Goal: Task Accomplishment & Management: Use online tool/utility

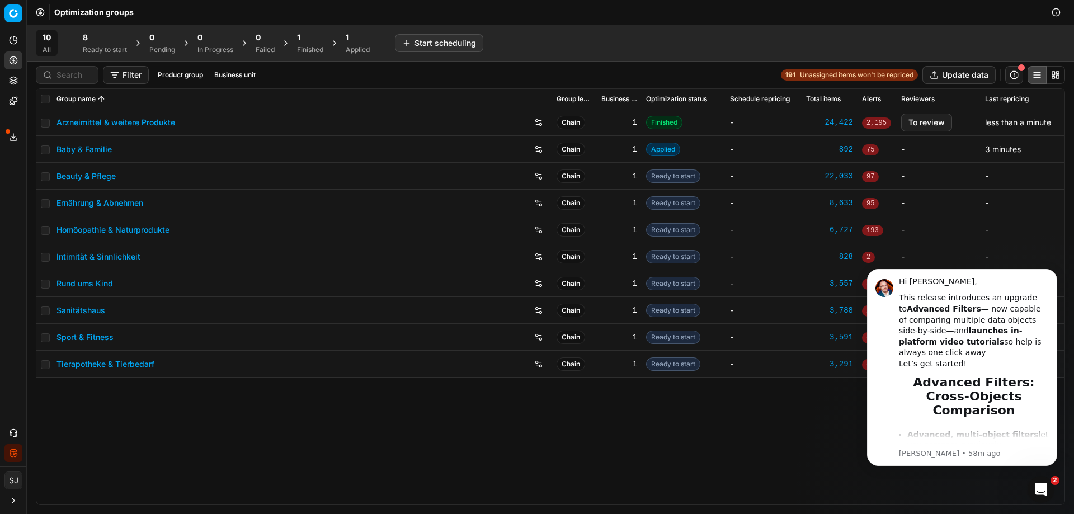
click at [781, 444] on div "Arzneimittel & weitere Produkte Chain 1 Finished - 24,422 2,195 To review less …" at bounding box center [550, 306] width 1028 height 395
click at [772, 486] on div "Arzneimittel & weitere Produkte Chain 1 Finished - 24,422 2,195 To review less …" at bounding box center [550, 306] width 1028 height 395
click at [138, 120] on link "Arzneimittel & weitere Produkte" at bounding box center [115, 122] width 119 height 11
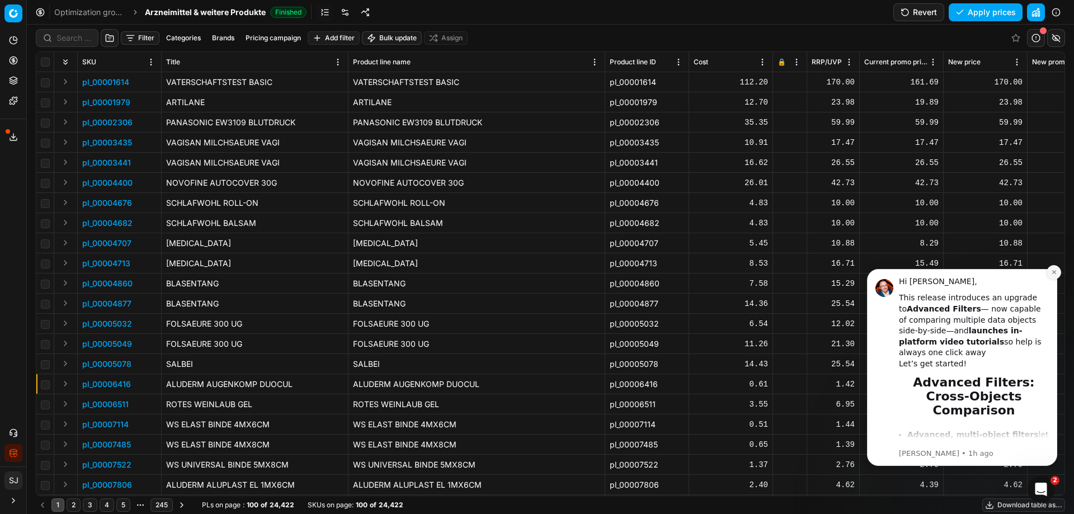
click at [1054, 271] on icon "Dismiss notification" at bounding box center [1054, 272] width 6 height 6
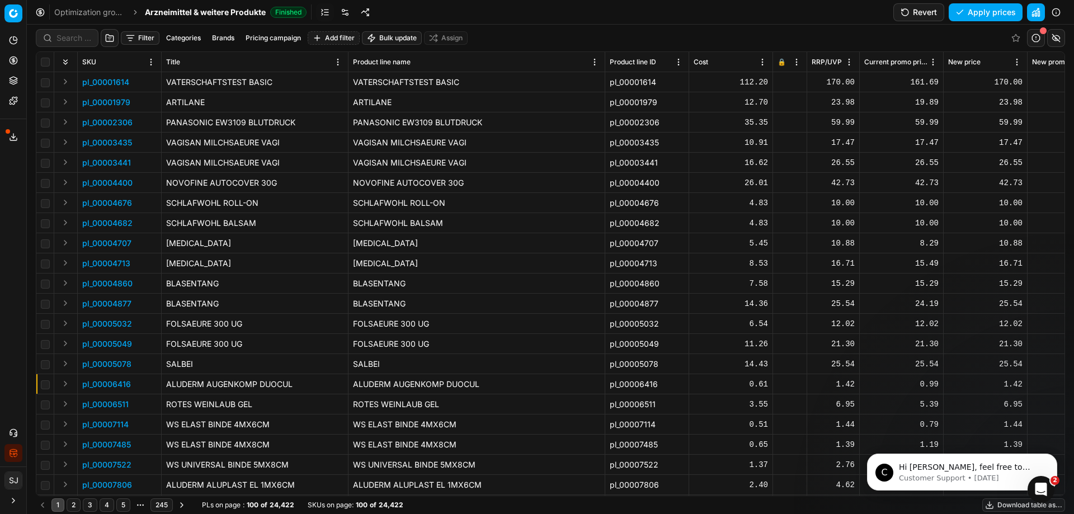
drag, startPoint x: 479, startPoint y: 58, endPoint x: 566, endPoint y: 39, distance: 89.3
click at [566, 39] on div "Filter Categories Brands Pricing campaign Add filter Bulk update Assign" at bounding box center [550, 38] width 1029 height 27
click at [595, 62] on html "Pricing platform Analytics Pricing Product portfolio Templates Export service 1…" at bounding box center [537, 257] width 1074 height 514
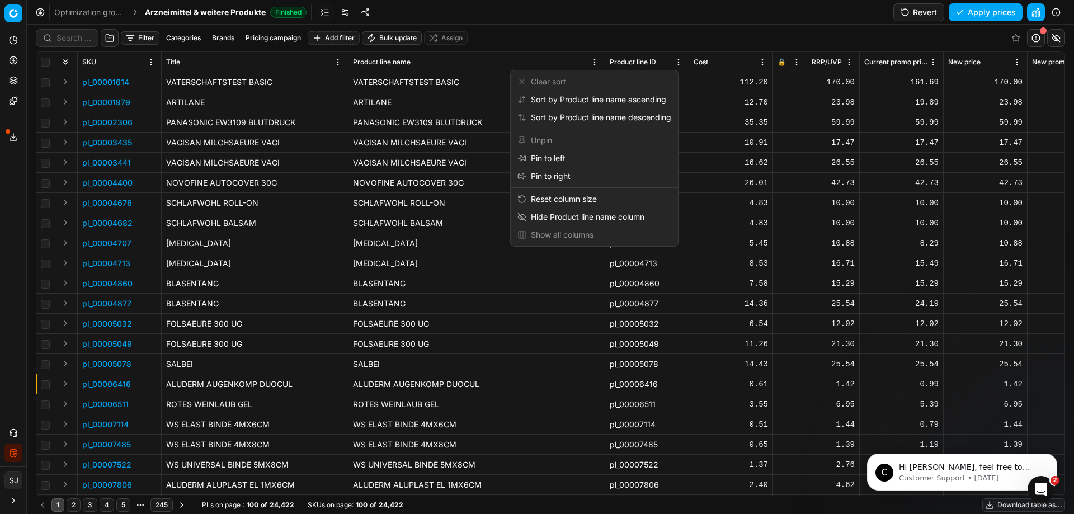
click at [526, 21] on html "Pricing platform Analytics Pricing Product portfolio Templates Export service 1…" at bounding box center [537, 257] width 1074 height 514
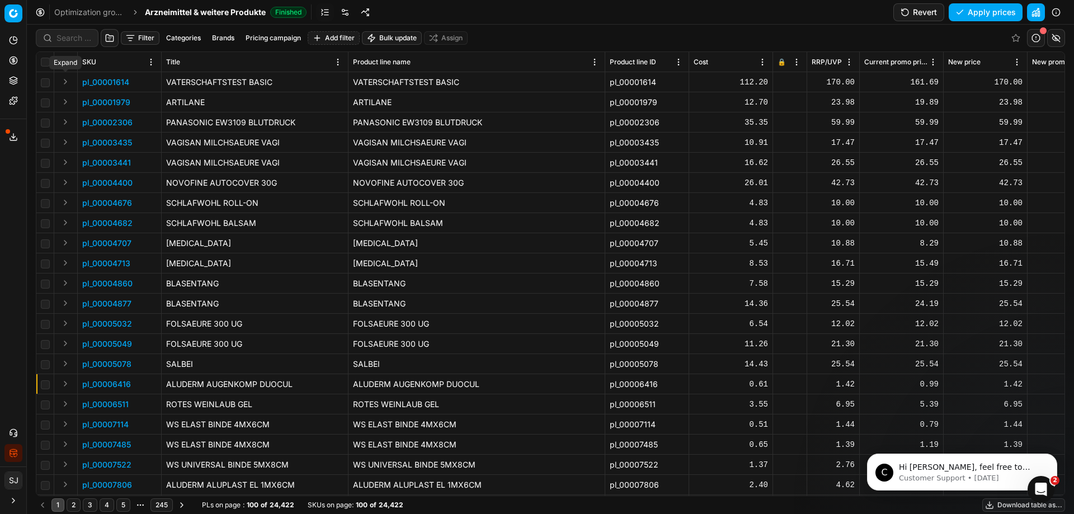
click at [65, 81] on button "Expand" at bounding box center [65, 81] width 13 height 13
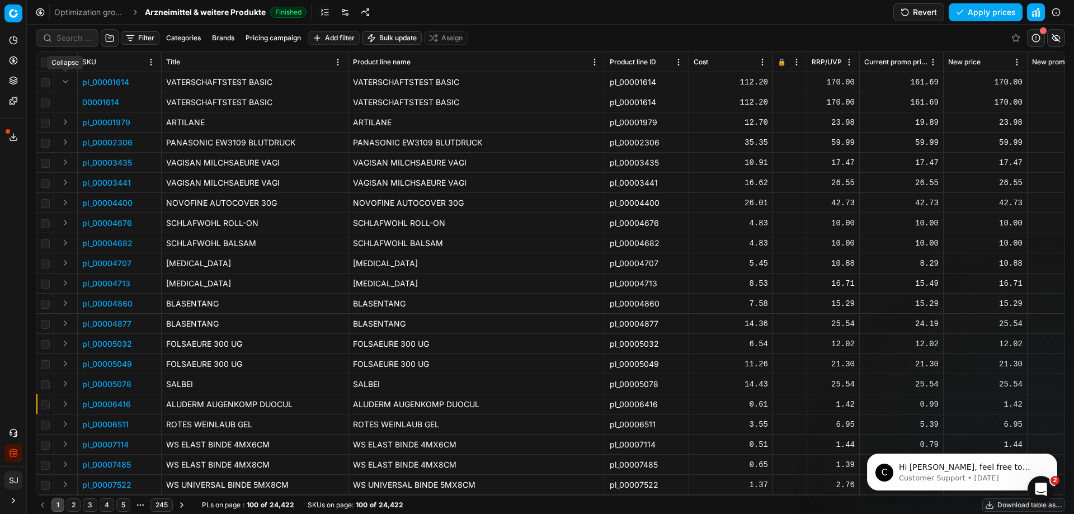
click at [64, 82] on button "Expand" at bounding box center [65, 81] width 13 height 13
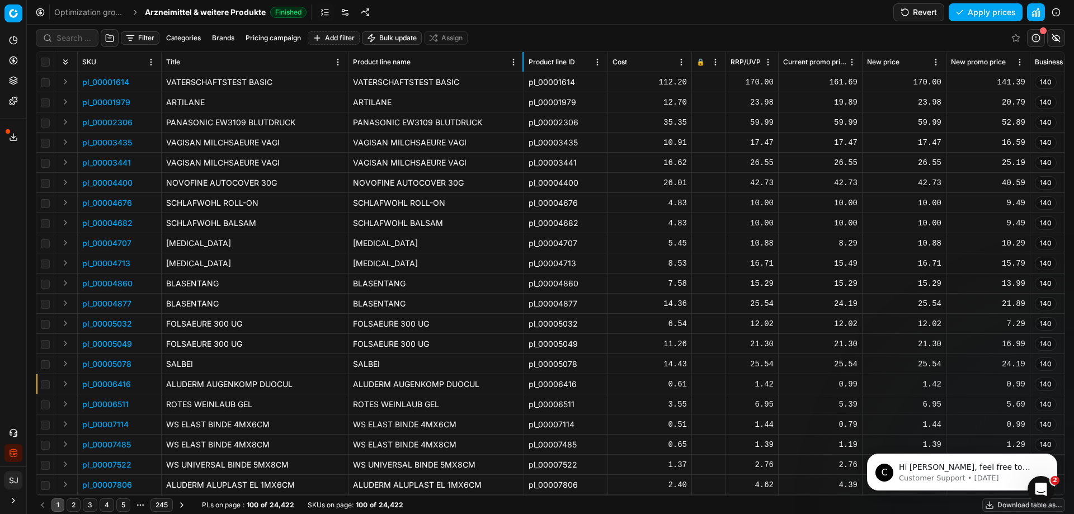
drag, startPoint x: 604, startPoint y: 60, endPoint x: 523, endPoint y: 62, distance: 81.1
click at [523, 62] on div at bounding box center [522, 62] width 1 height 20
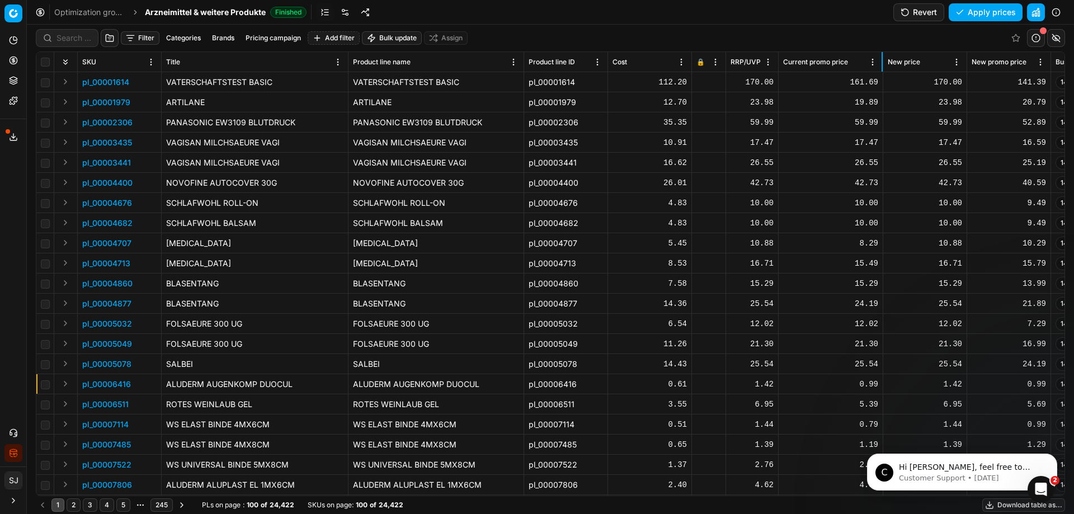
drag, startPoint x: 861, startPoint y: 68, endPoint x: 882, endPoint y: 68, distance: 20.7
click at [882, 68] on div at bounding box center [882, 62] width 1 height 20
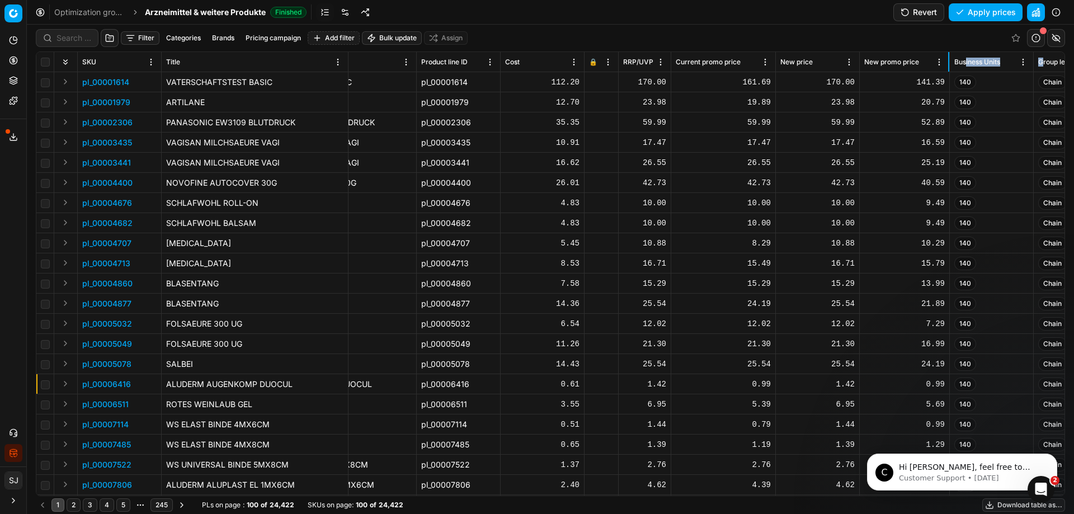
scroll to position [0, 148]
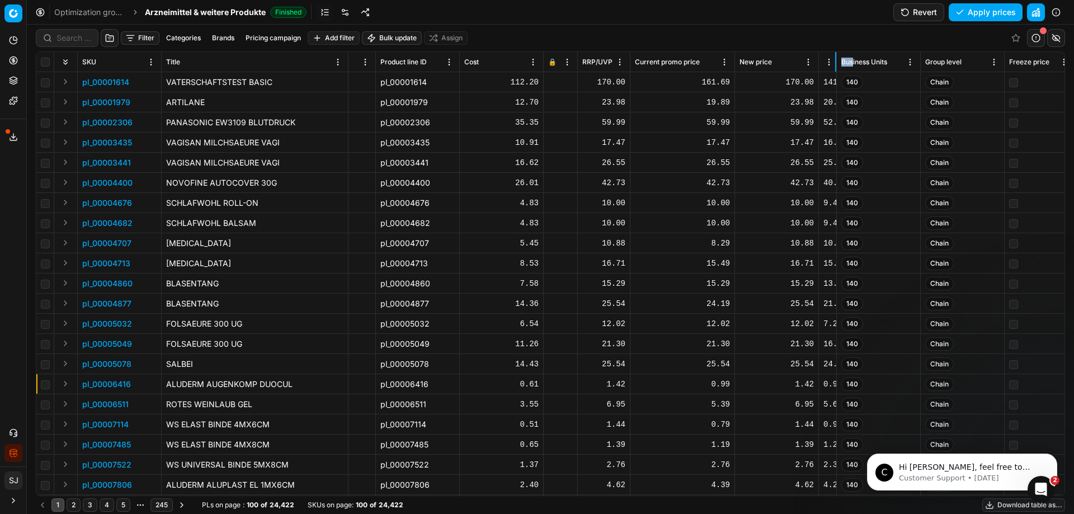
drag, startPoint x: 1049, startPoint y: 65, endPoint x: 817, endPoint y: 56, distance: 232.3
click at [797, 31] on div "Filter Categories Brands Pricing campaign Add filter Bulk update Assign" at bounding box center [550, 38] width 1029 height 27
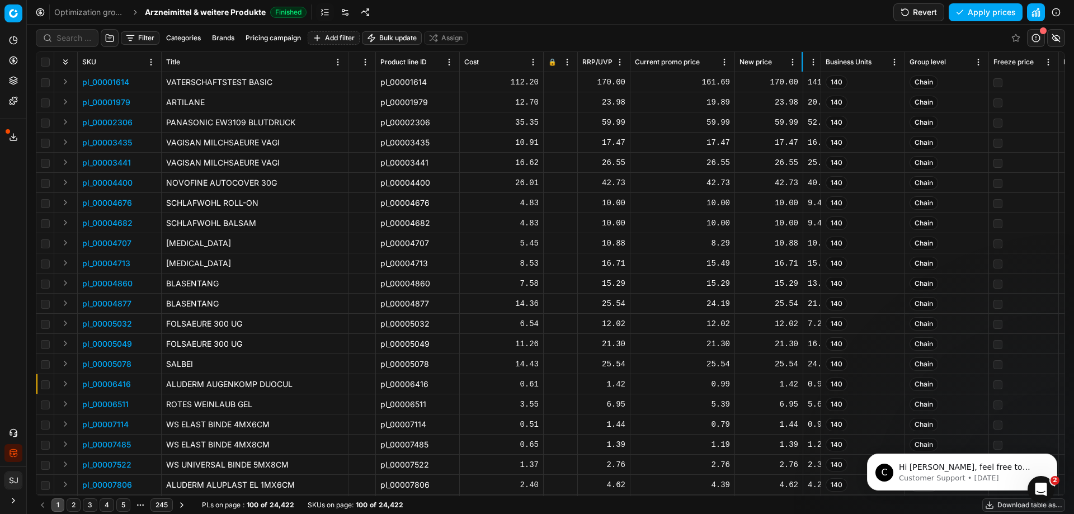
drag, startPoint x: 817, startPoint y: 67, endPoint x: 802, endPoint y: 69, distance: 15.8
click at [802, 69] on div at bounding box center [802, 62] width 1 height 20
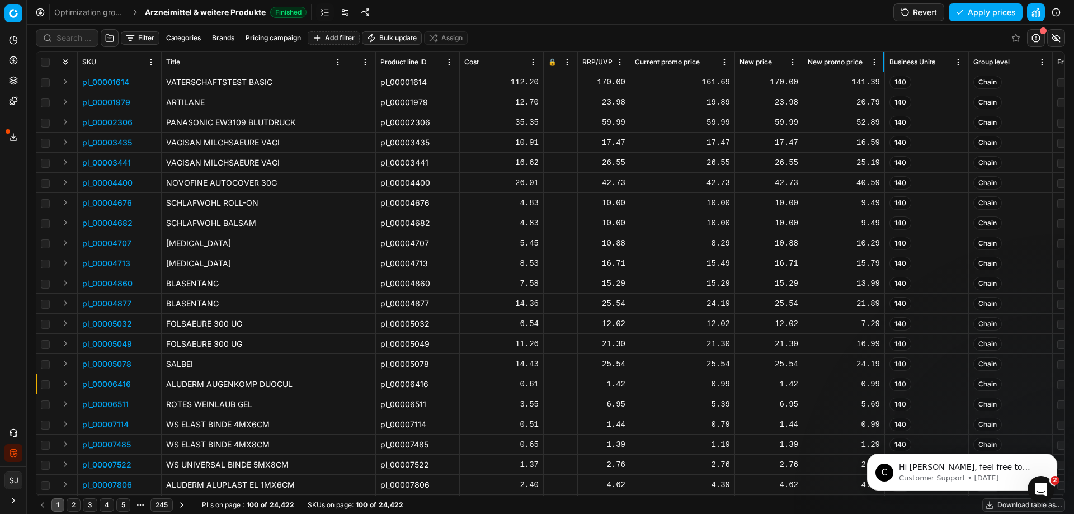
drag, startPoint x: 820, startPoint y: 63, endPoint x: 884, endPoint y: 62, distance: 63.8
click at [884, 62] on div at bounding box center [883, 62] width 1 height 20
drag, startPoint x: 122, startPoint y: 497, endPoint x: 161, endPoint y: 497, distance: 39.2
click at [161, 497] on div "1 2 3 4 5 More pages 245 PLs on page : 100 of 24,422 SKUs on page : 100 of 24,4…" at bounding box center [550, 505] width 1029 height 18
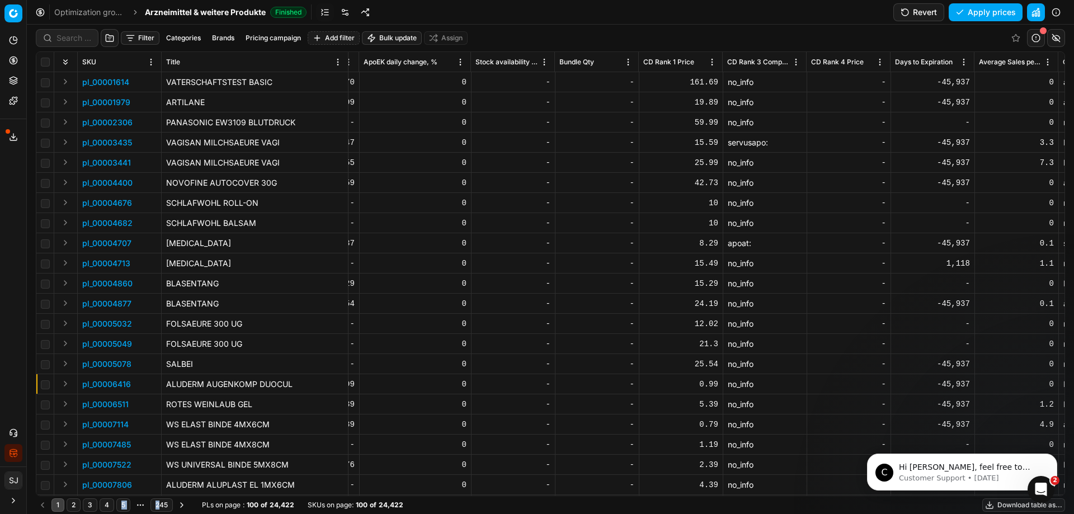
scroll to position [0, 5957]
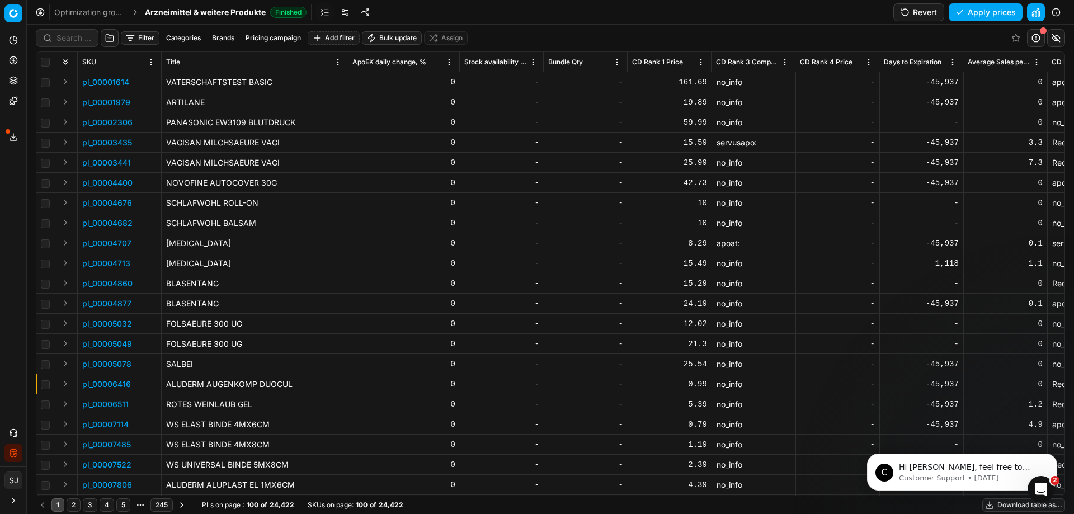
click at [707, 505] on div "1 2 3 4 5 More pages 245 PLs on page : 100 of 24,422 SKUs on page : 100 of 24,4…" at bounding box center [550, 505] width 1029 height 18
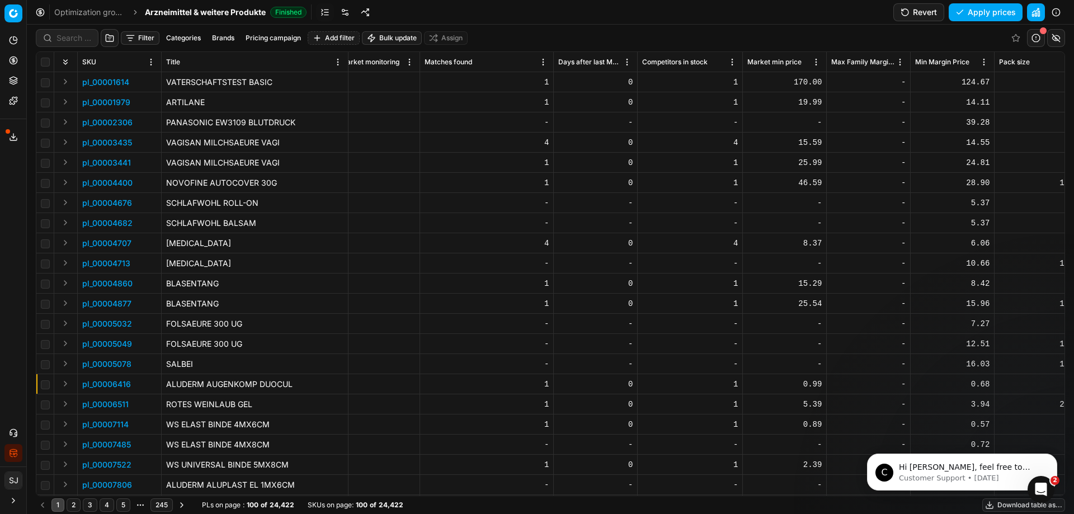
scroll to position [0, 2934]
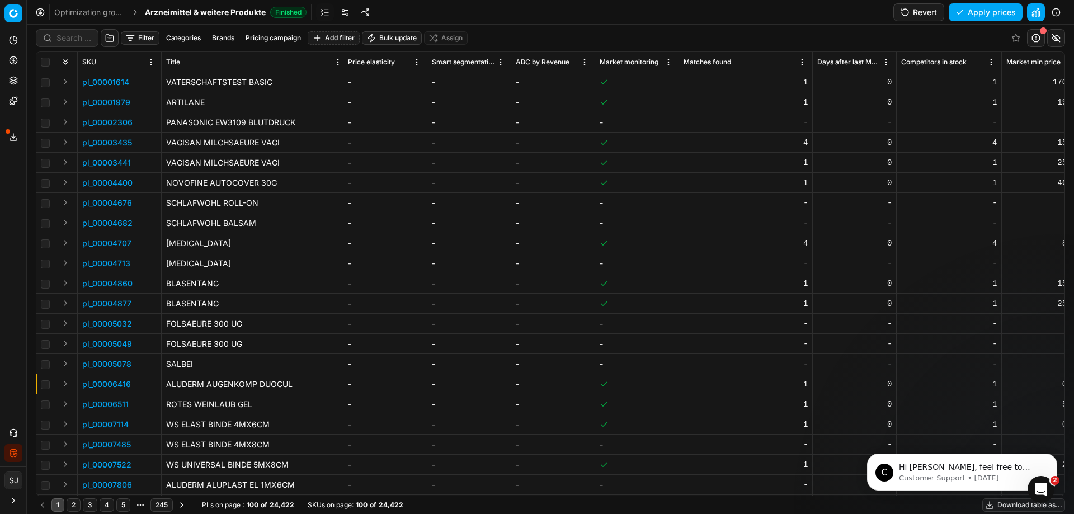
click at [114, 79] on p "pl_00001614" at bounding box center [105, 82] width 47 height 11
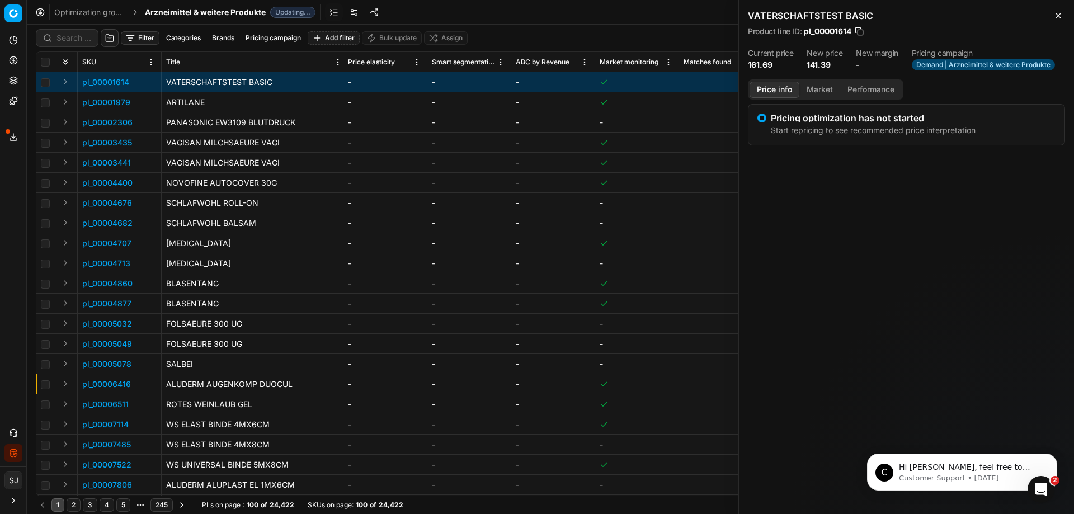
click at [822, 95] on button "Market" at bounding box center [819, 90] width 41 height 16
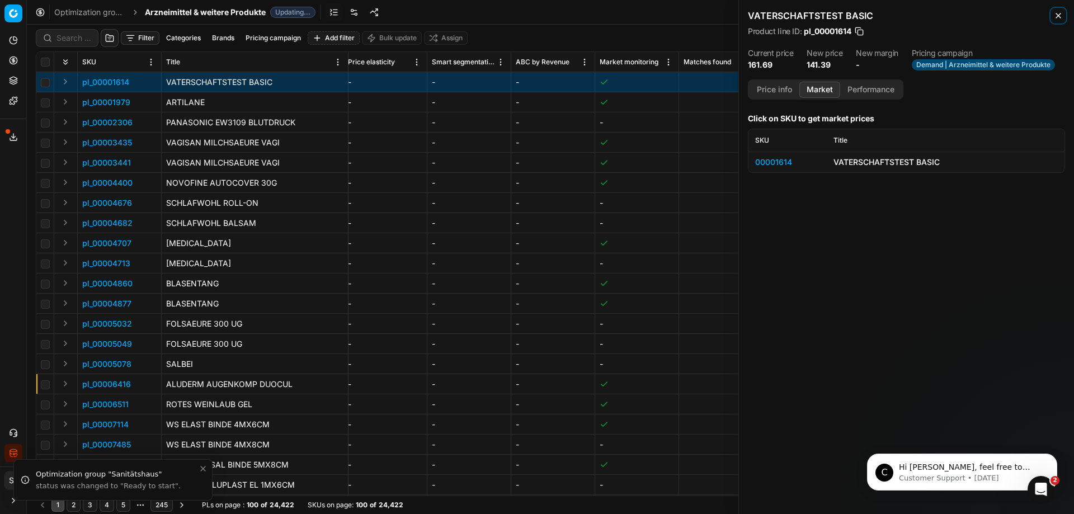
click at [1058, 12] on icon "button" at bounding box center [1058, 15] width 9 height 9
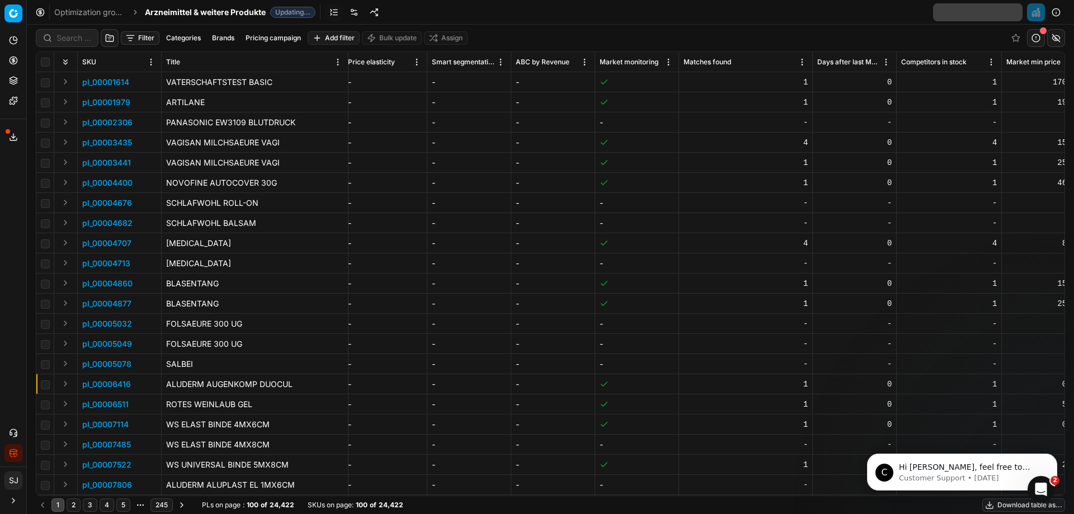
click at [91, 7] on link "Optimization groups" at bounding box center [90, 12] width 72 height 11
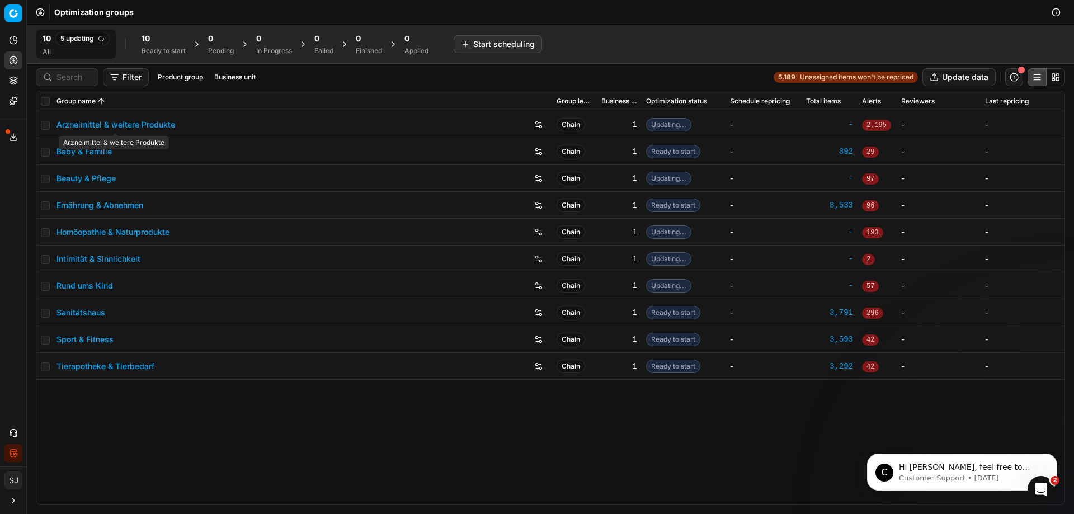
click at [143, 122] on link "Arzneimittel & weitere Produkte" at bounding box center [115, 124] width 119 height 11
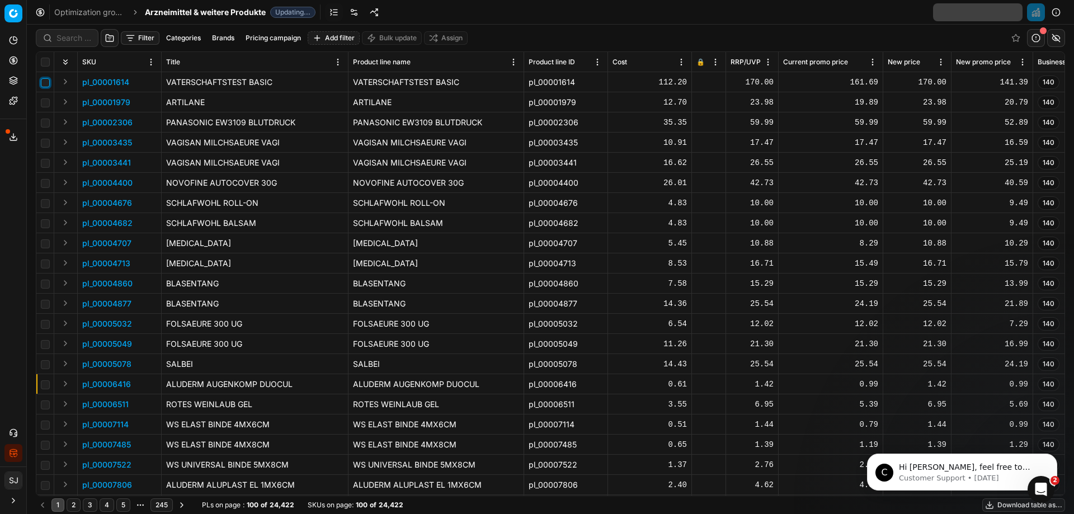
click at [46, 82] on input "checkbox" at bounding box center [45, 82] width 9 height 9
click at [111, 82] on p "pl_00001614" at bounding box center [105, 82] width 47 height 11
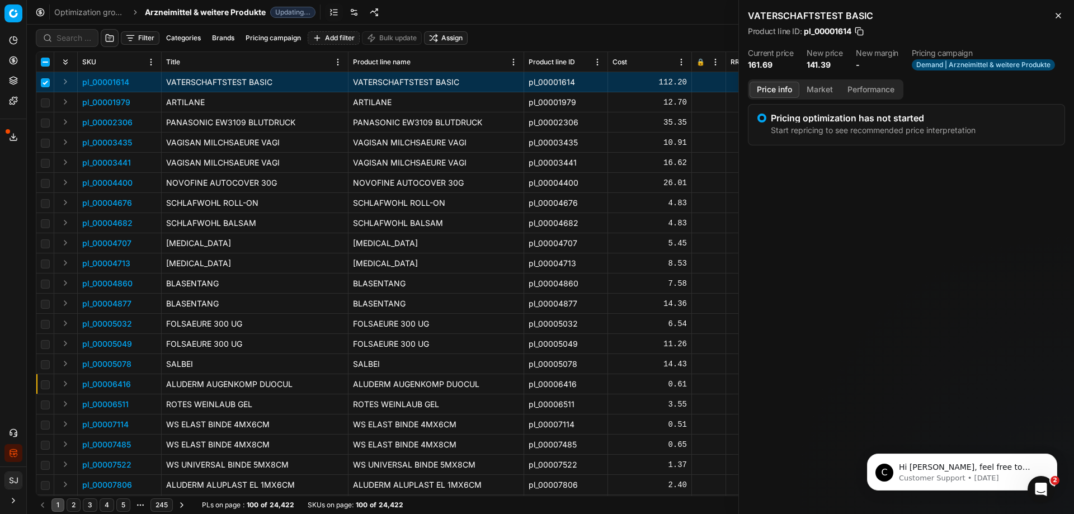
click at [831, 88] on button "Market" at bounding box center [819, 90] width 41 height 16
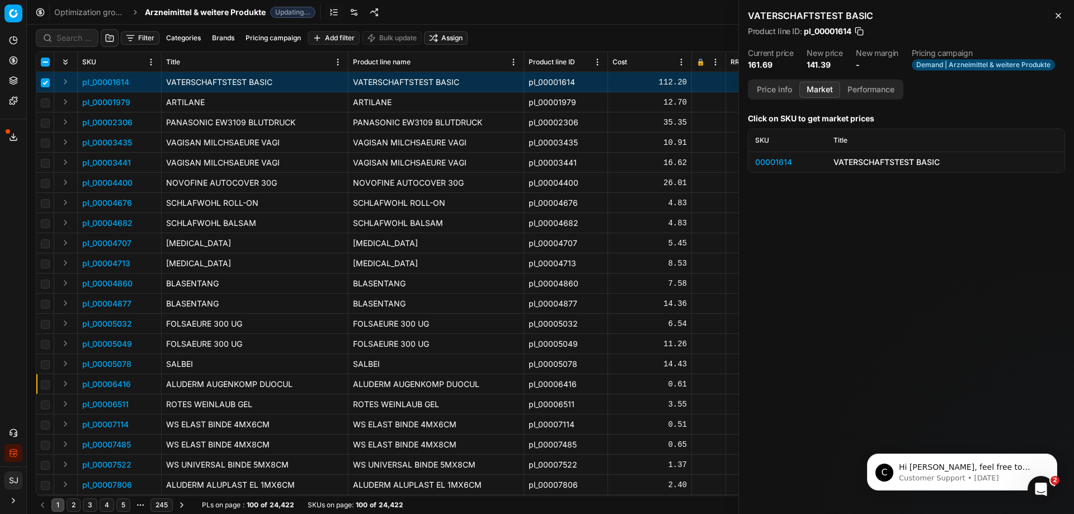
click at [878, 82] on button "Performance" at bounding box center [871, 90] width 62 height 16
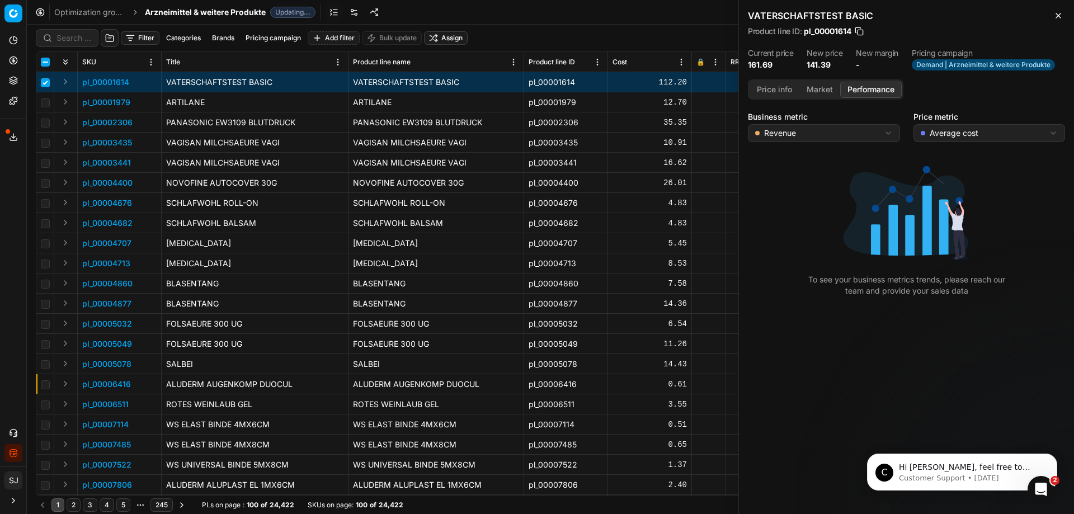
click at [784, 87] on button "Price info" at bounding box center [775, 90] width 50 height 16
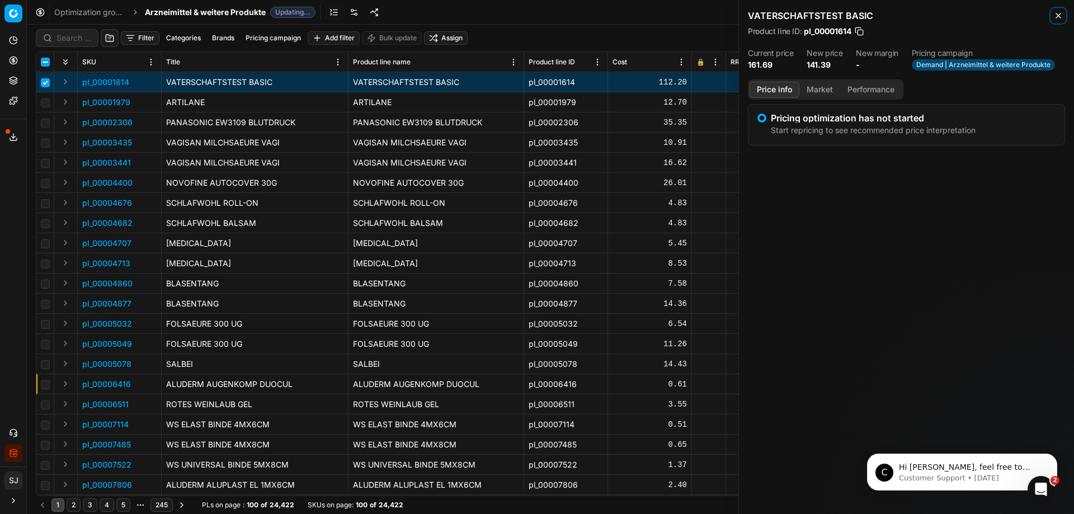
click at [1058, 18] on icon "button" at bounding box center [1058, 15] width 9 height 9
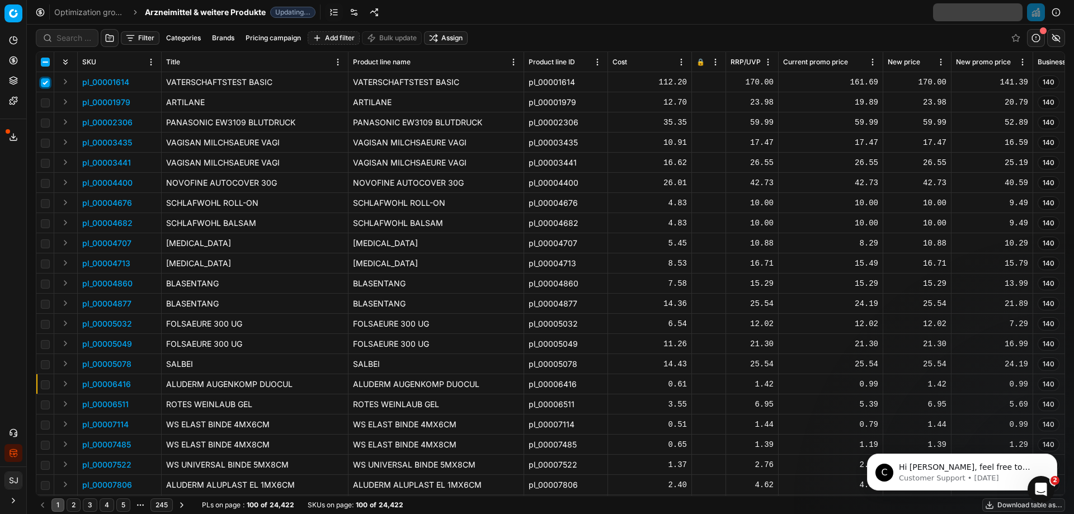
click at [46, 78] on input "checkbox" at bounding box center [45, 82] width 9 height 9
checkbox input "false"
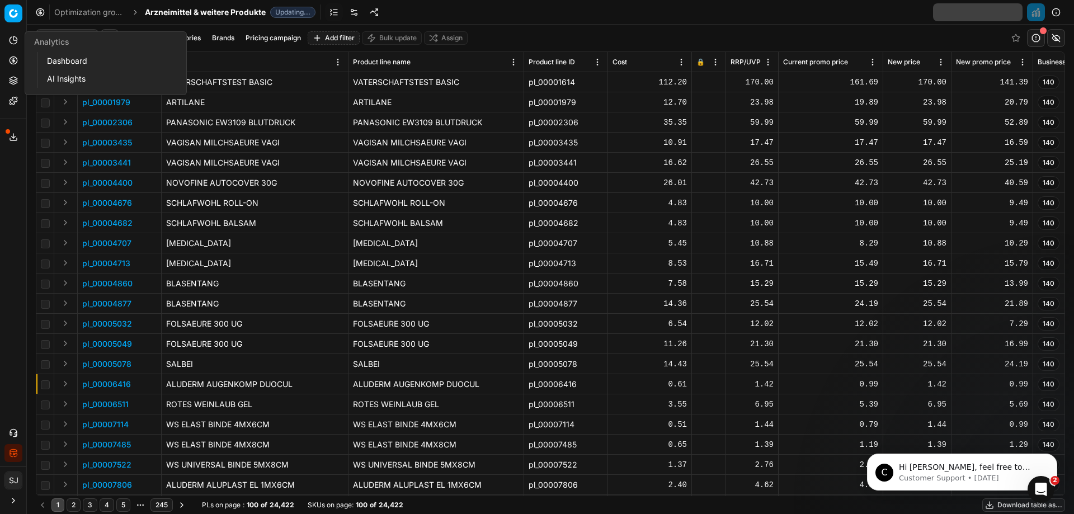
click at [55, 62] on link "Dashboard" at bounding box center [108, 61] width 130 height 16
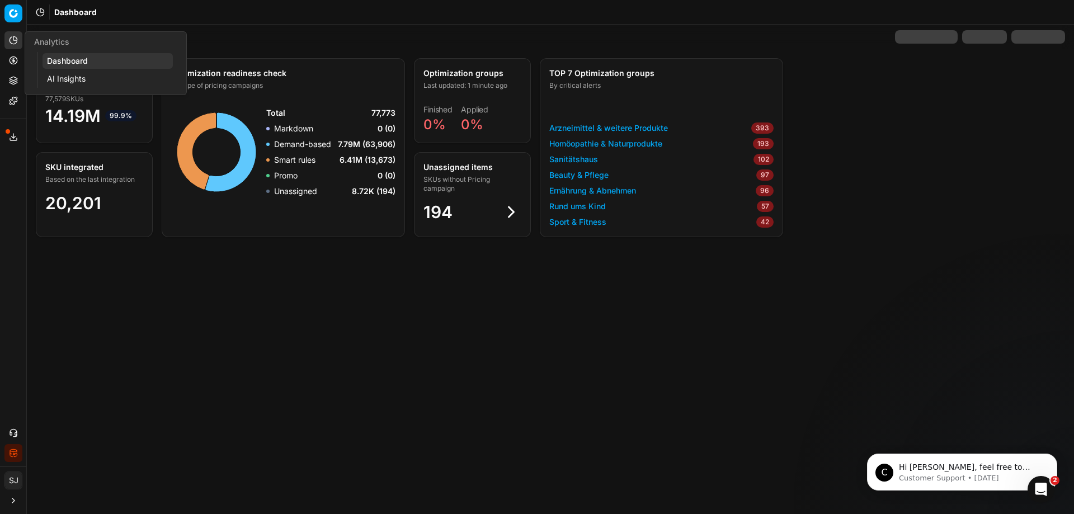
click at [508, 448] on div "Optimization status SKU integrated Based on the last integration 20,201 Optimiz…" at bounding box center [550, 269] width 1047 height 489
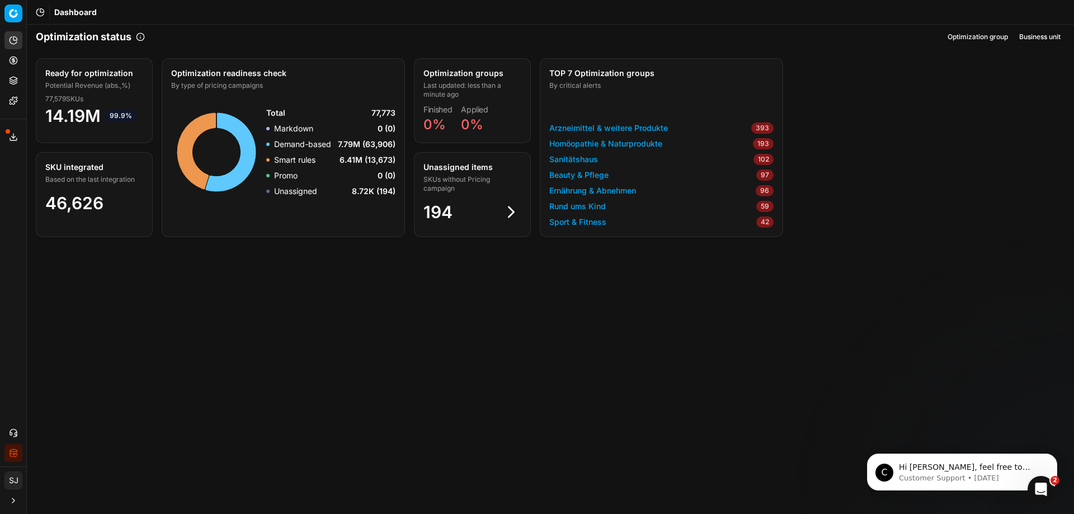
click at [596, 124] on link "Arzneimittel & weitere Produkte" at bounding box center [608, 127] width 119 height 11
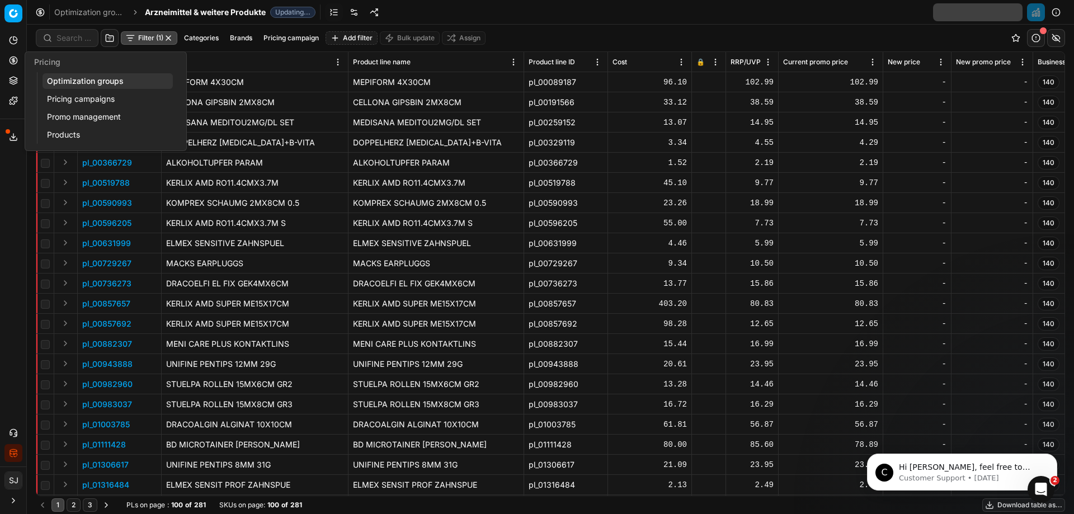
click at [75, 95] on link "Pricing campaigns" at bounding box center [108, 99] width 130 height 16
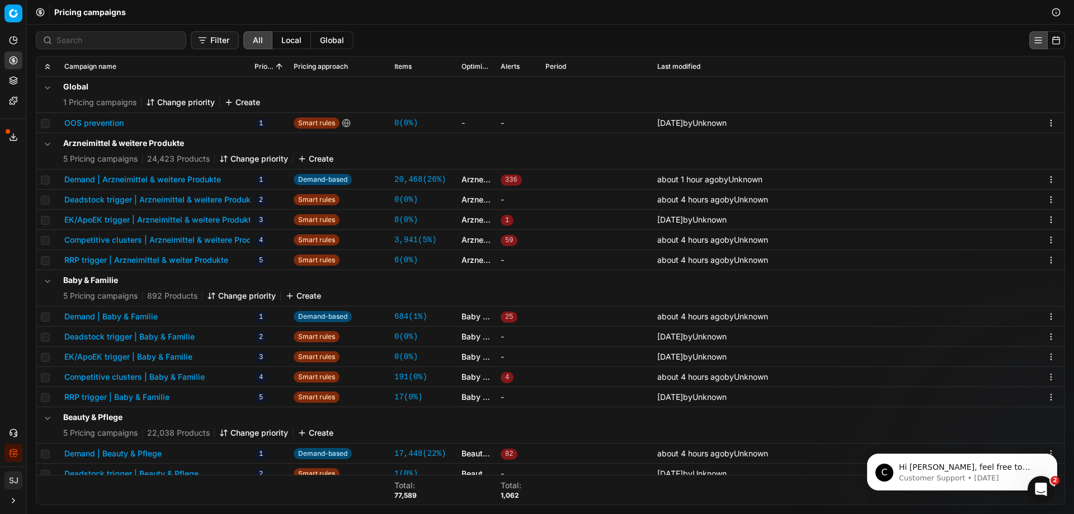
click at [153, 260] on button "RRP trigger | Arzneimittel & weiter Produkte" at bounding box center [146, 260] width 164 height 11
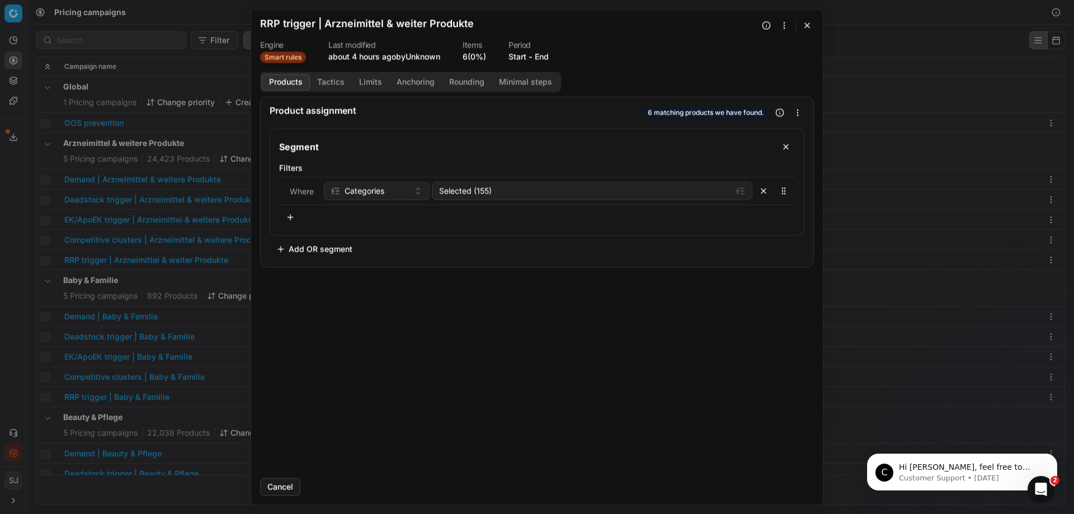
click at [334, 84] on button "Tactics" at bounding box center [331, 82] width 42 height 16
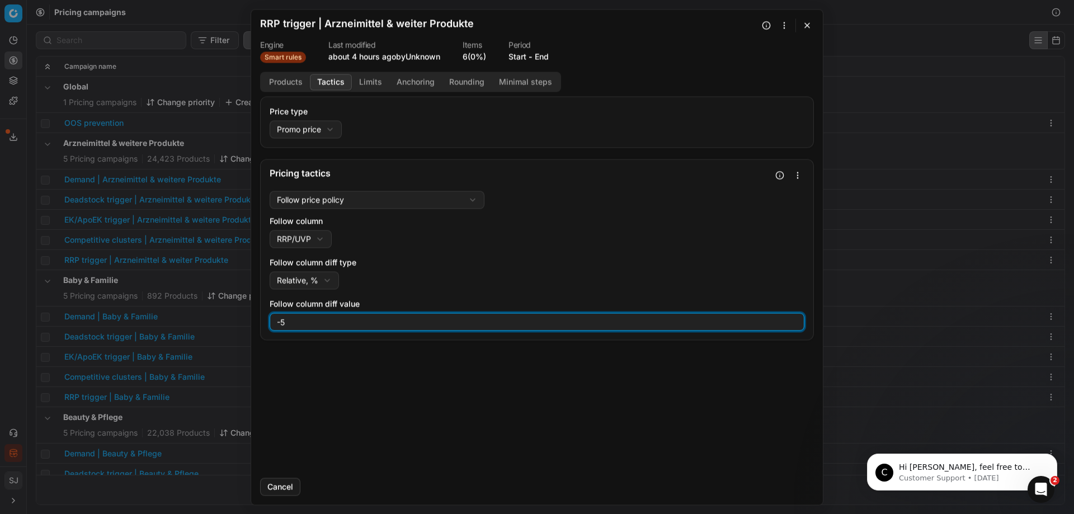
click at [296, 323] on input "-5" at bounding box center [537, 321] width 525 height 17
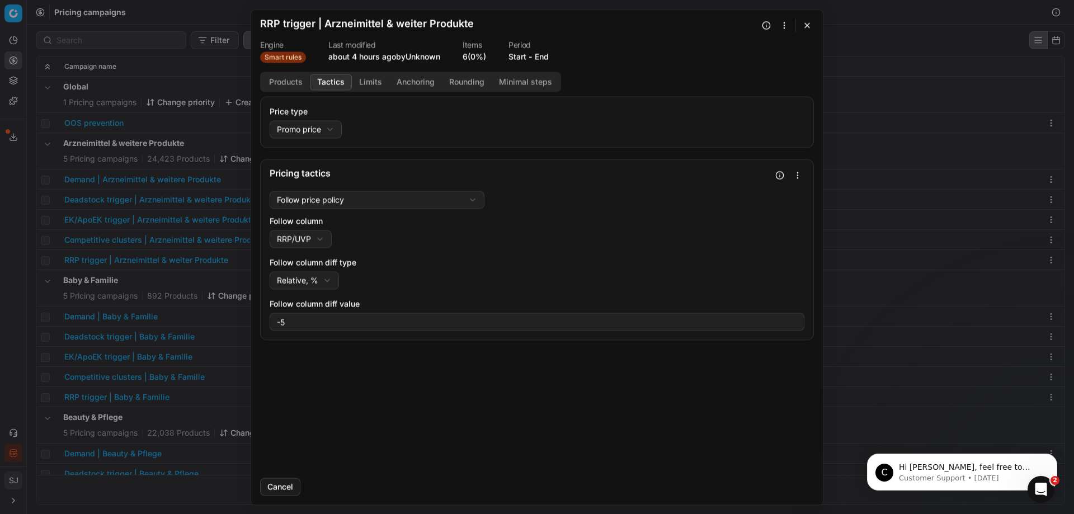
click at [491, 264] on label "Follow column diff type" at bounding box center [537, 262] width 535 height 11
click at [339, 271] on button "Relative, %" at bounding box center [304, 280] width 69 height 18
click at [369, 81] on div "We are saving PC settings. Please wait, it should take a few minutes RRP trigge…" at bounding box center [537, 257] width 1074 height 514
click at [375, 81] on button "Limits" at bounding box center [370, 82] width 37 height 16
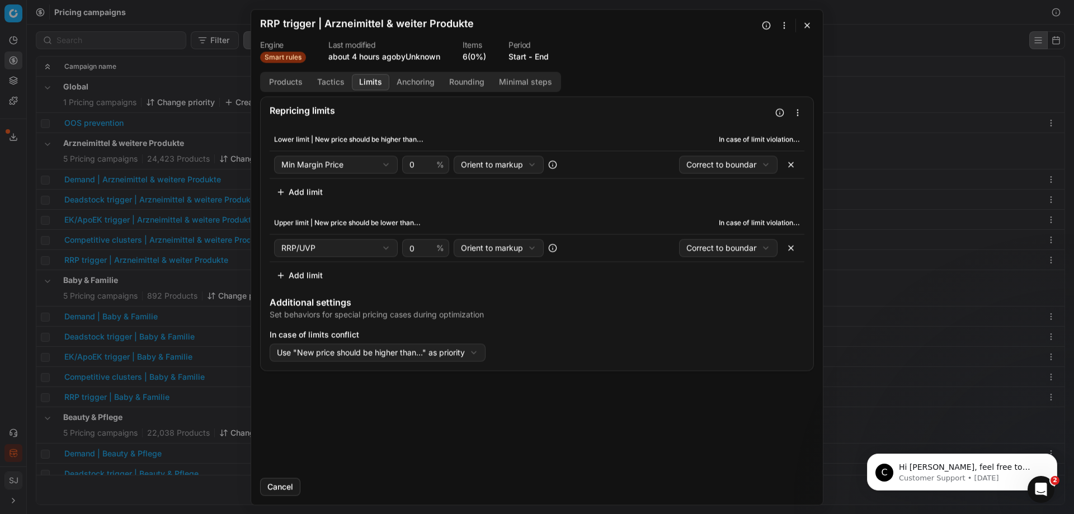
click at [464, 86] on button "Rounding" at bounding box center [467, 82] width 50 height 16
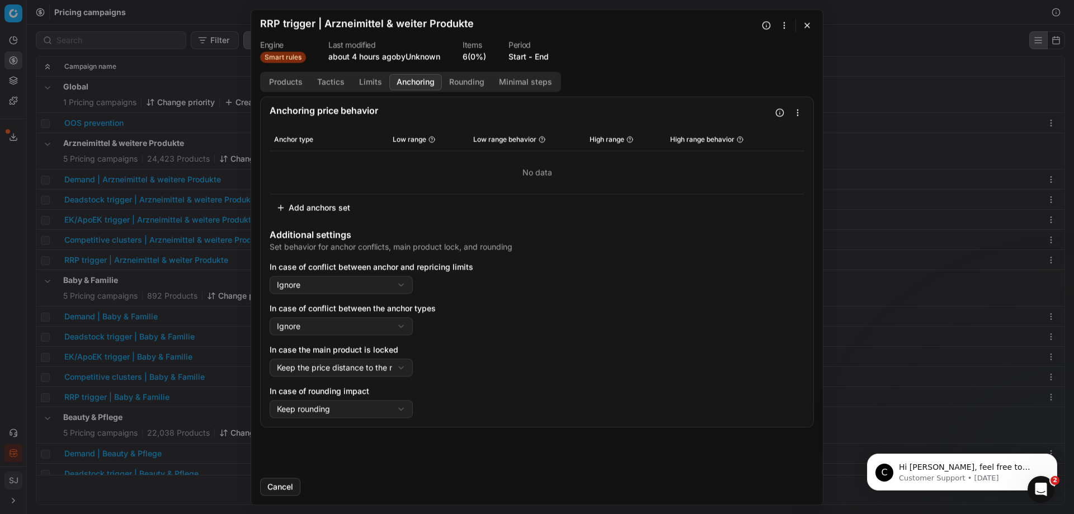
click at [409, 80] on button "Anchoring" at bounding box center [415, 82] width 53 height 16
click at [807, 26] on button "button" at bounding box center [806, 24] width 13 height 13
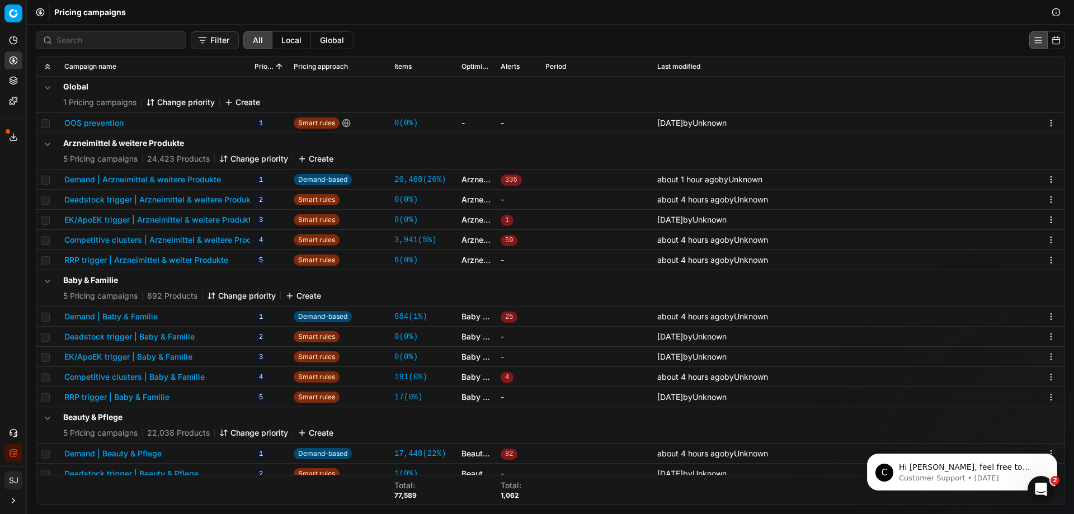
click at [145, 240] on button "Competitive clusters | Arzneimittel & weitere Produkte" at bounding box center [166, 239] width 204 height 11
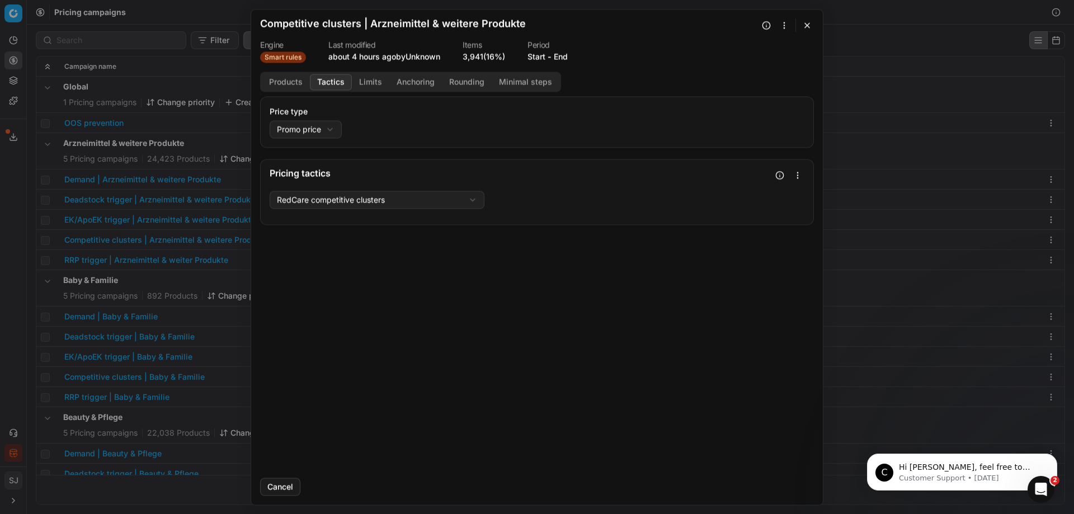
click at [322, 78] on button "Tactics" at bounding box center [331, 82] width 42 height 16
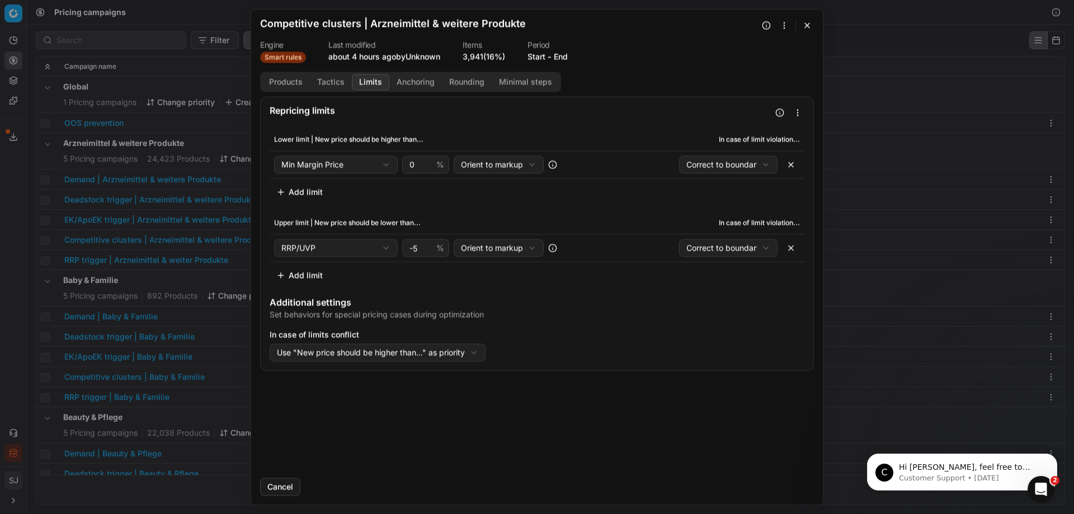
click at [375, 81] on button "Limits" at bounding box center [370, 82] width 37 height 16
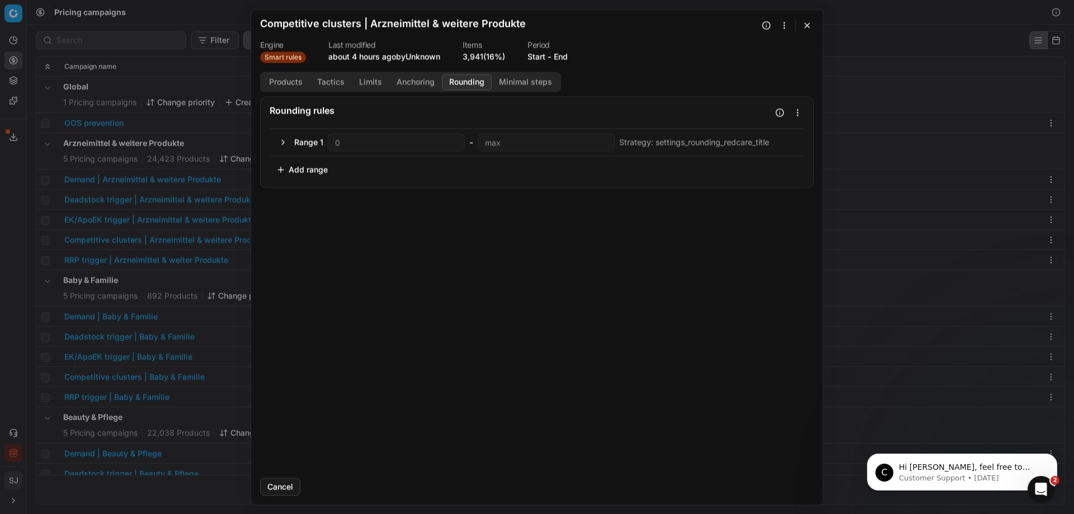
click at [475, 81] on button "Rounding" at bounding box center [467, 82] width 50 height 16
click at [513, 80] on button "Minimal steps" at bounding box center [526, 82] width 68 height 16
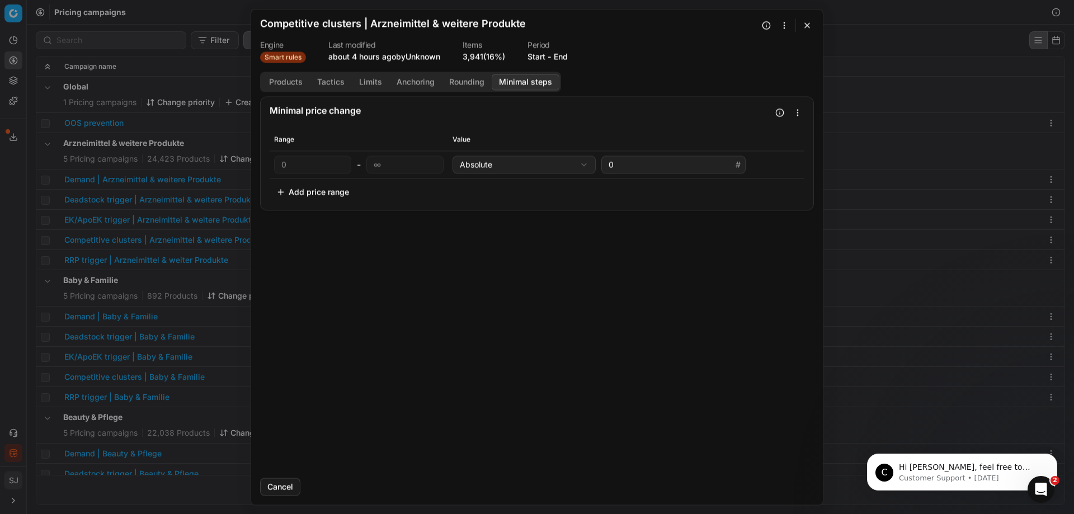
click at [334, 83] on button "Tactics" at bounding box center [331, 82] width 42 height 16
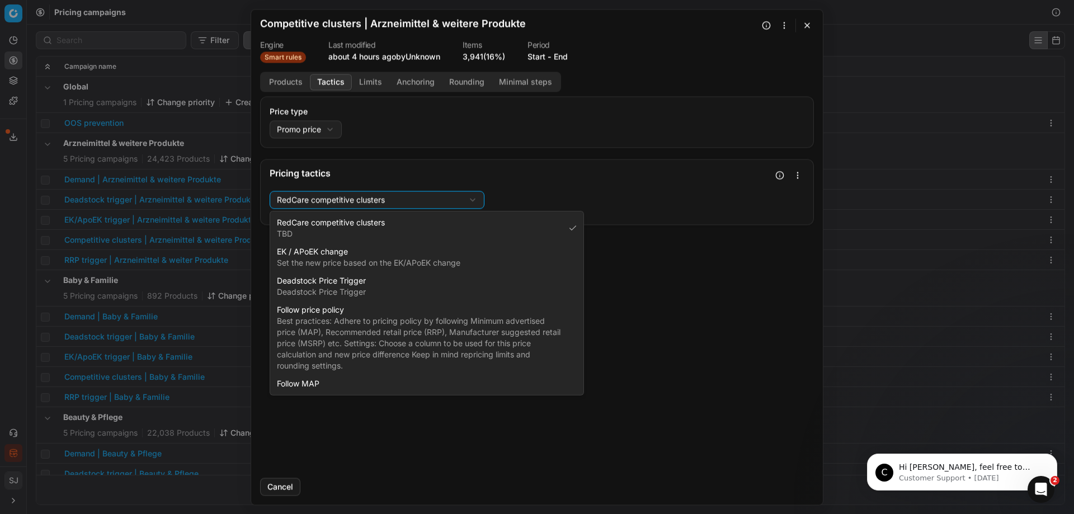
click at [447, 200] on div "We are saving PC settings. Please wait, it should take a few minutes Competitiv…" at bounding box center [537, 257] width 1074 height 514
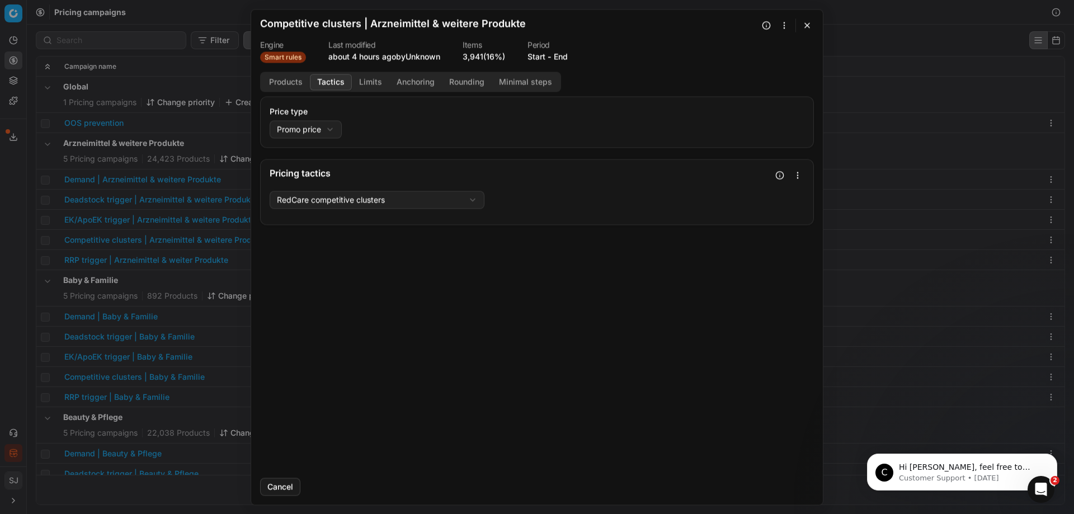
click at [705, 52] on div "We are saving PC settings. Please wait, it should take a few minutes Competitiv…" at bounding box center [537, 257] width 1074 height 514
click at [808, 27] on button "button" at bounding box center [806, 24] width 13 height 13
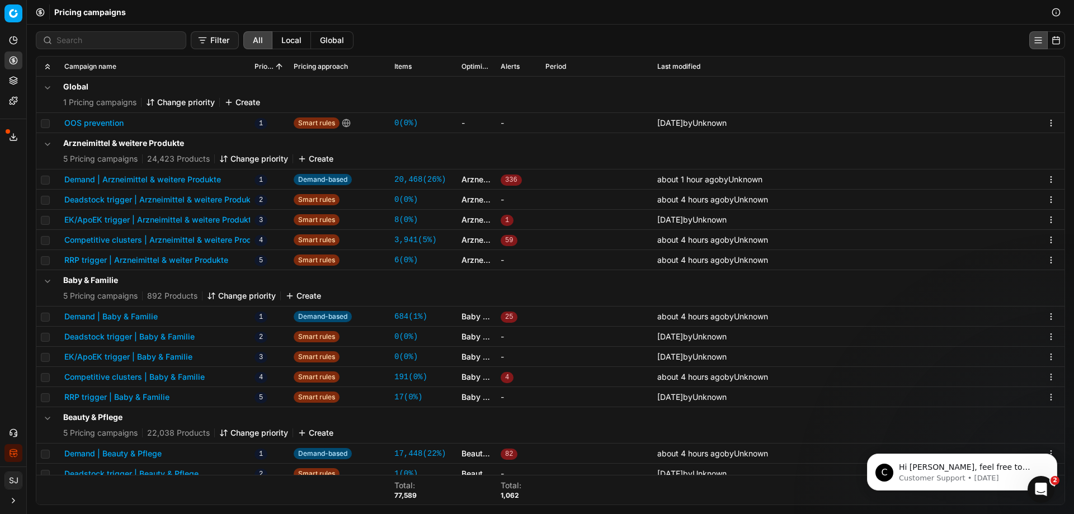
click at [191, 183] on button "Demand | Arzneimittel & weitere Produkte" at bounding box center [142, 179] width 157 height 11
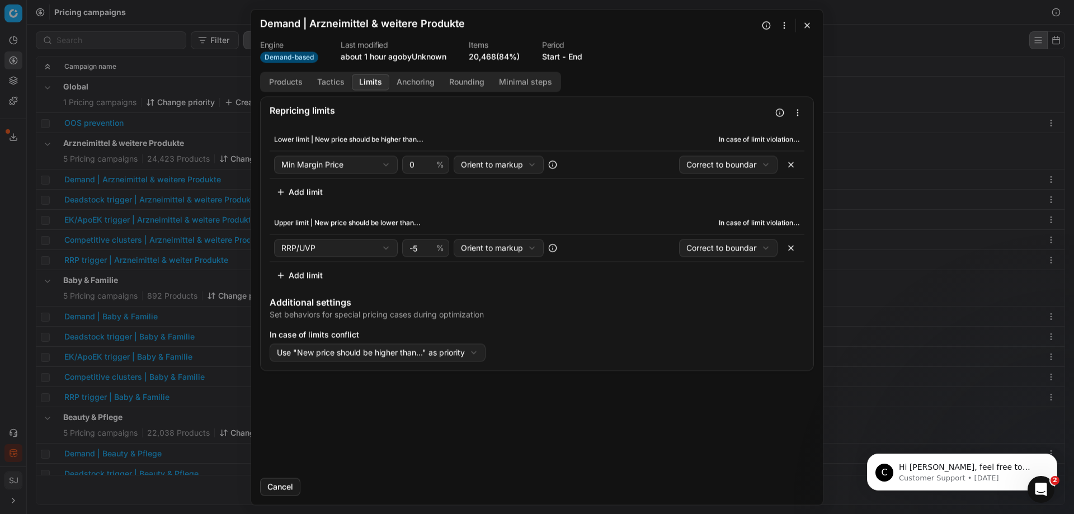
click at [379, 82] on button "Limits" at bounding box center [370, 82] width 37 height 16
click at [805, 28] on button "button" at bounding box center [806, 24] width 13 height 13
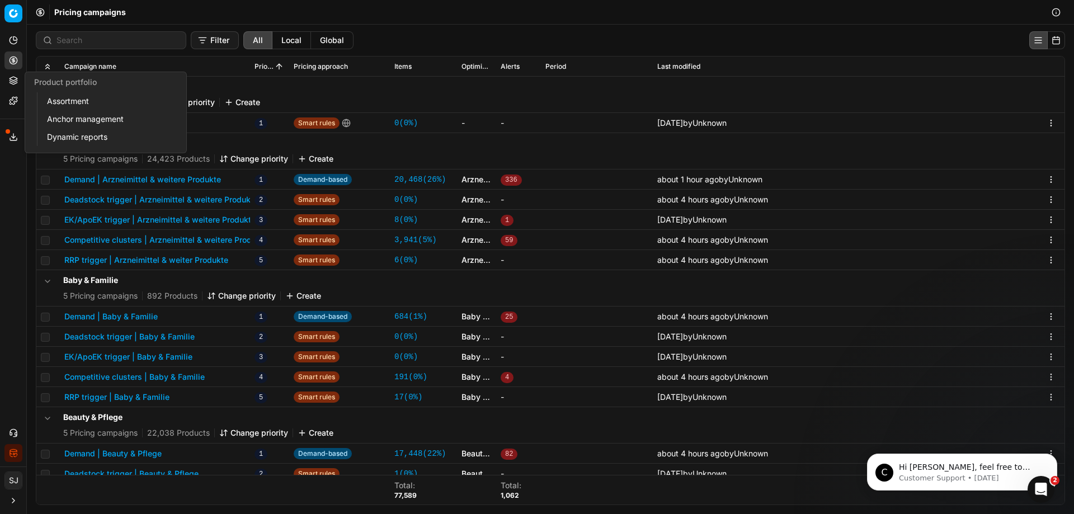
click at [91, 118] on link "Anchor management" at bounding box center [108, 119] width 130 height 16
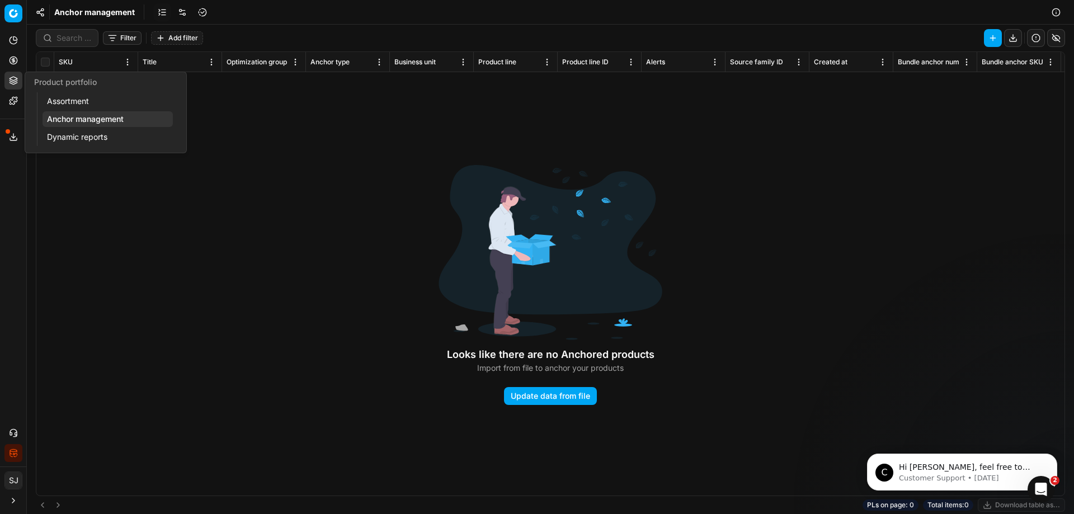
click at [56, 102] on link "Assortment" at bounding box center [108, 101] width 130 height 16
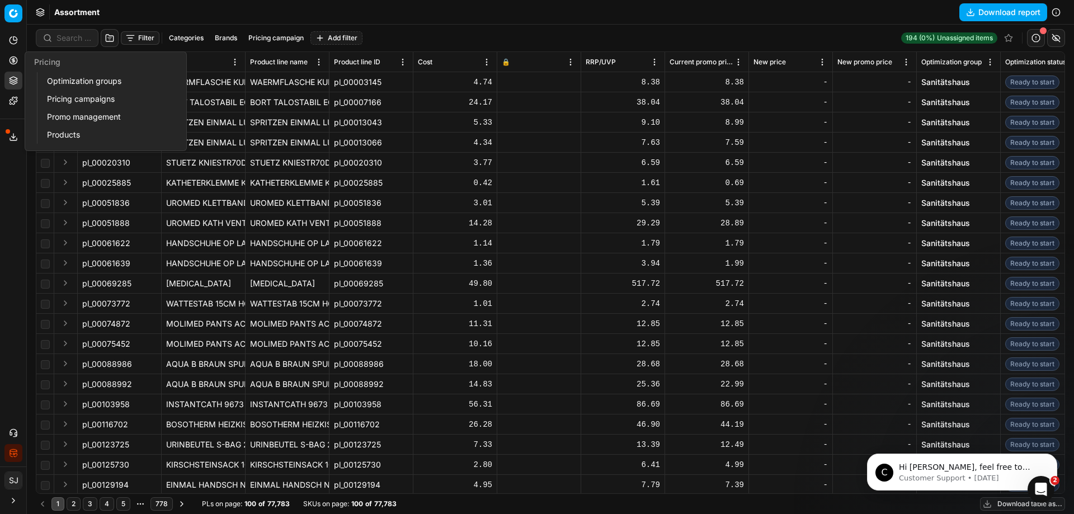
click at [129, 117] on link "Promo management" at bounding box center [108, 117] width 130 height 16
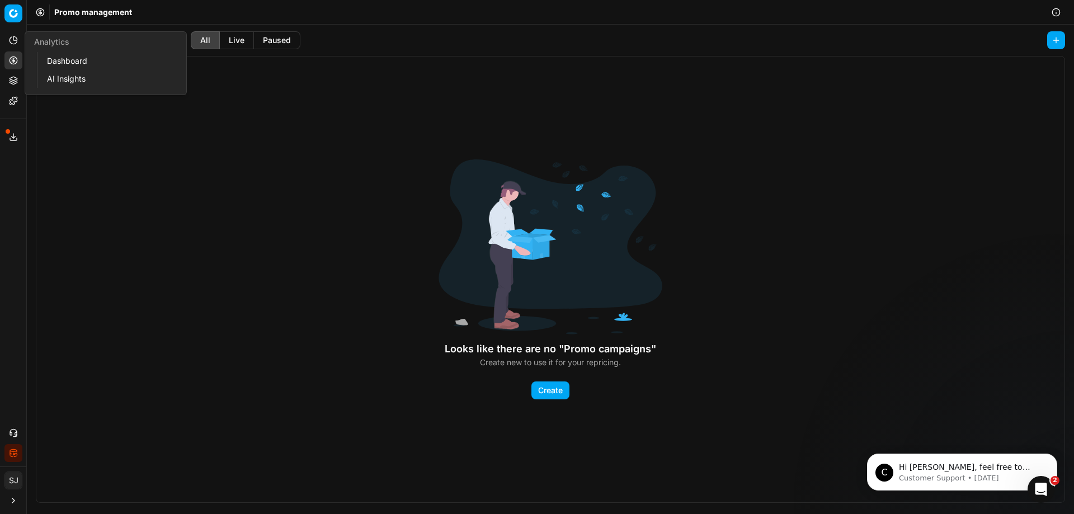
click at [57, 64] on link "Dashboard" at bounding box center [108, 61] width 130 height 16
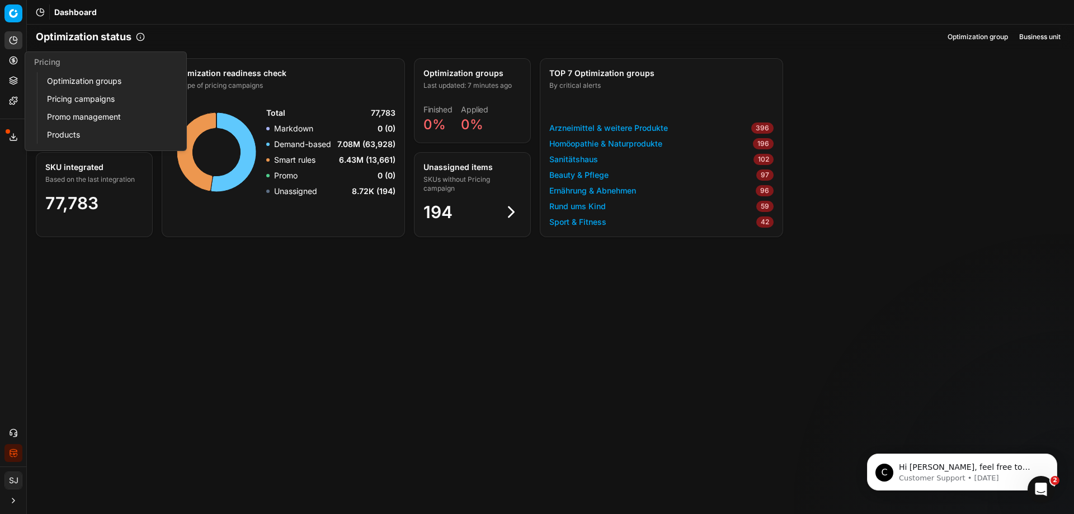
click at [65, 82] on link "Optimization groups" at bounding box center [108, 81] width 130 height 16
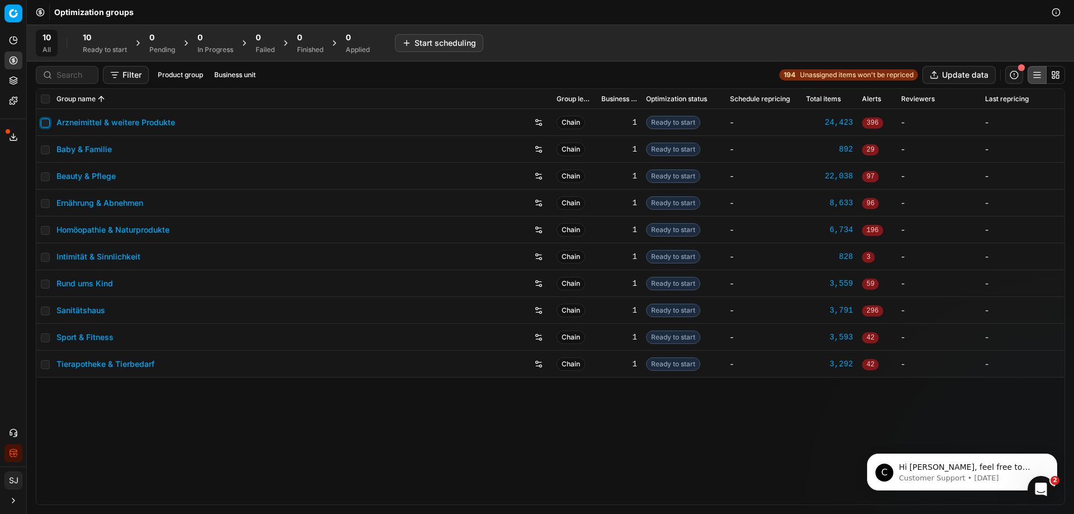
click at [48, 124] on input "checkbox" at bounding box center [45, 123] width 9 height 9
checkbox input "true"
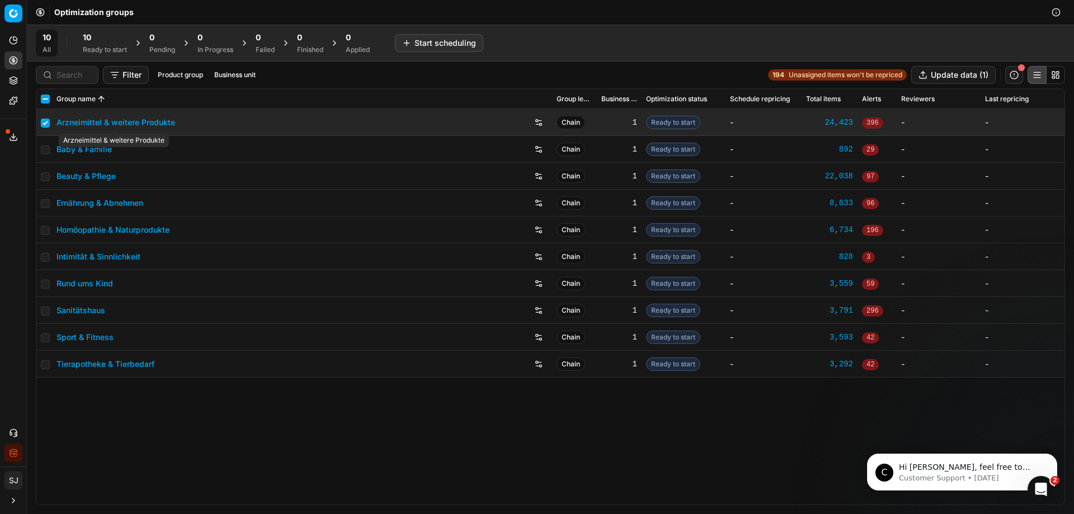
click at [96, 122] on link "Arzneimittel & weitere Produkte" at bounding box center [115, 122] width 119 height 11
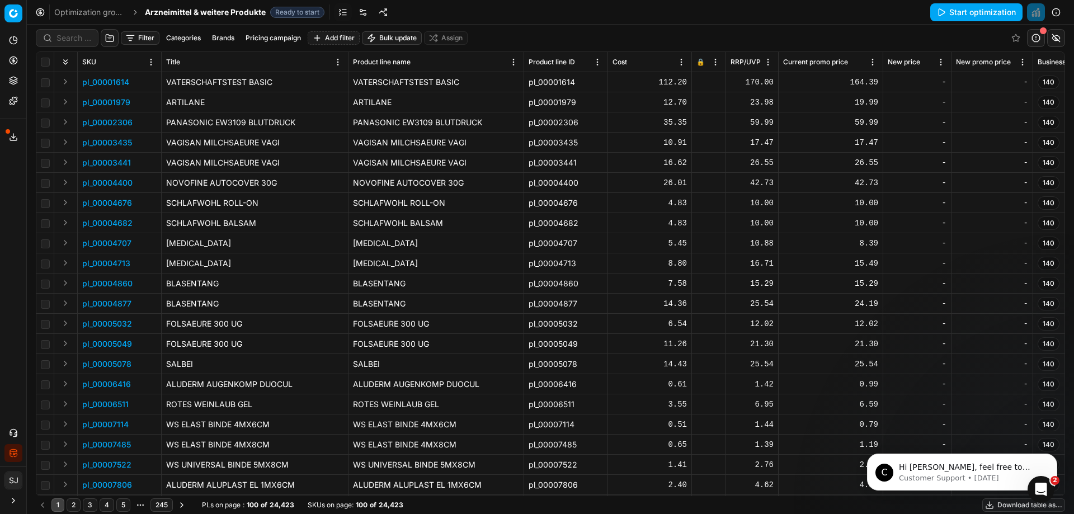
click at [987, 16] on button "Start optimization" at bounding box center [976, 12] width 92 height 18
click at [83, 12] on link "Optimization groups" at bounding box center [90, 12] width 72 height 11
